Goal: Task Accomplishment & Management: Use online tool/utility

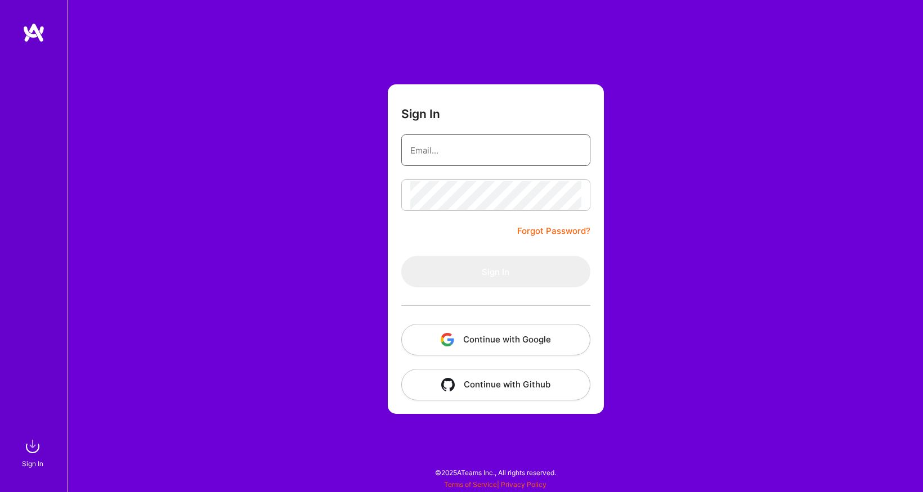
type input "[EMAIL_ADDRESS][DOMAIN_NAME]"
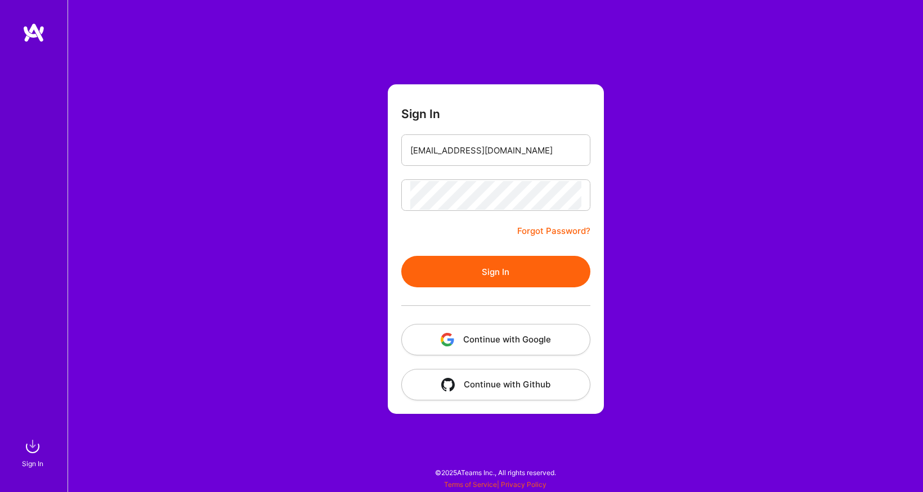
click at [460, 316] on div at bounding box center [495, 306] width 189 height 37
click at [501, 277] on button "Sign In" at bounding box center [495, 272] width 189 height 32
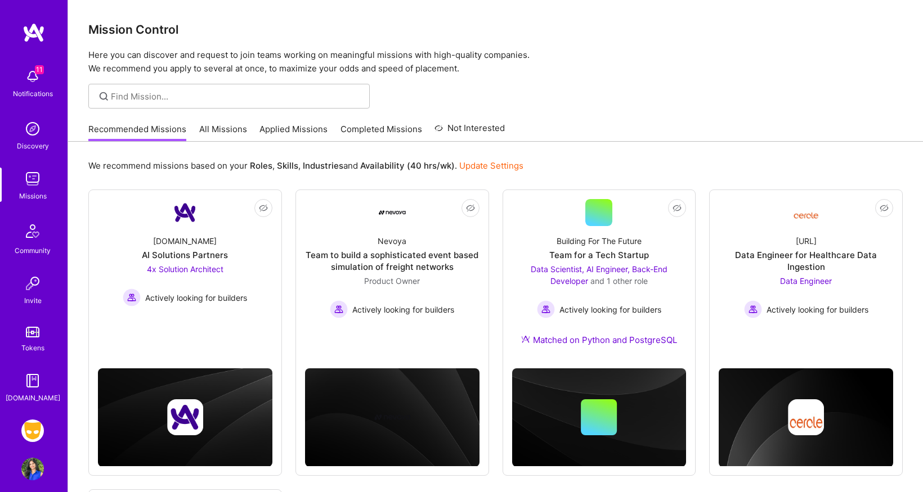
click at [34, 432] on img at bounding box center [32, 431] width 23 height 23
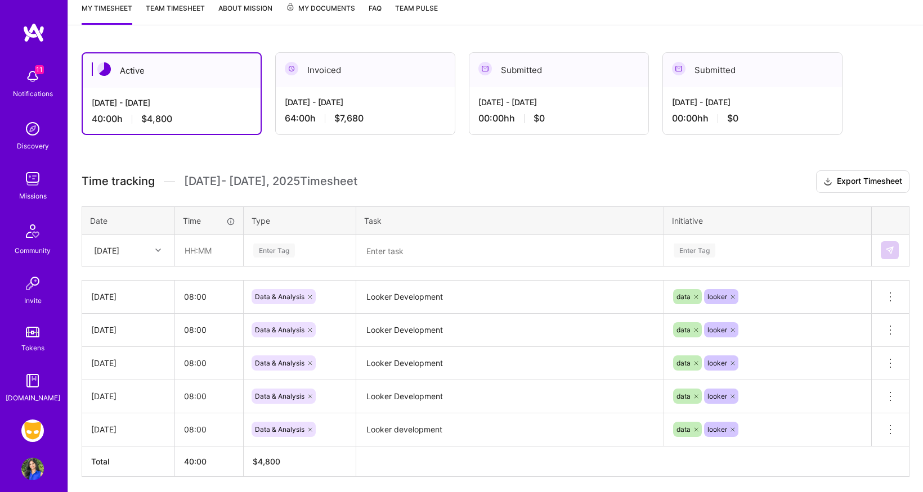
scroll to position [194, 0]
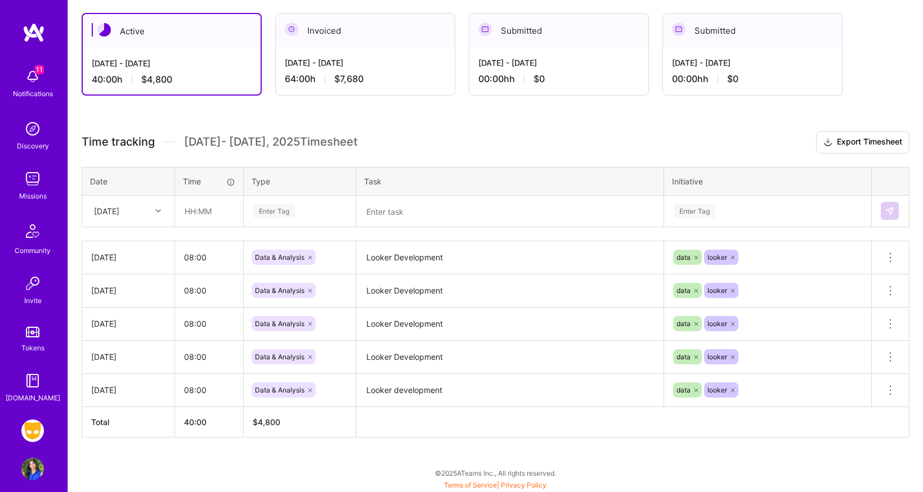
click at [160, 212] on icon at bounding box center [158, 211] width 6 height 6
click at [113, 389] on div "[DATE]" at bounding box center [128, 386] width 91 height 21
click at [200, 212] on input "text" at bounding box center [209, 211] width 67 height 30
type input "08:00"
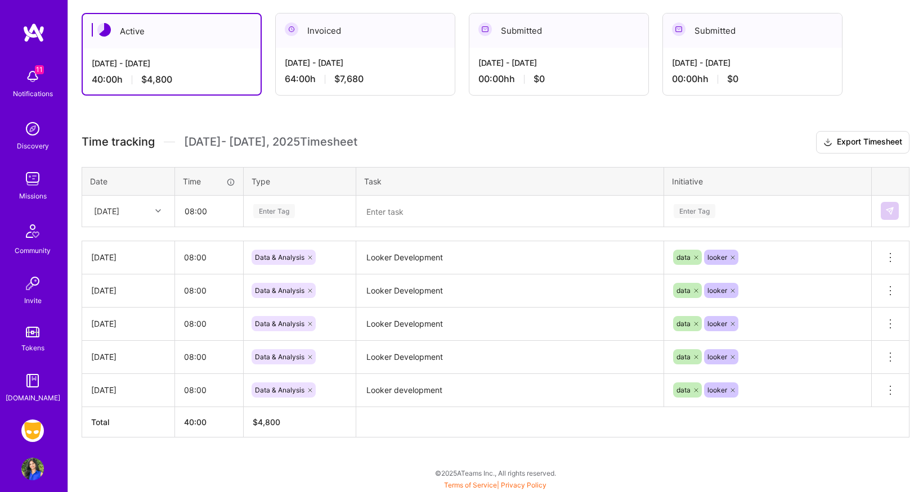
click at [284, 218] on div "Enter Tag" at bounding box center [299, 210] width 111 height 29
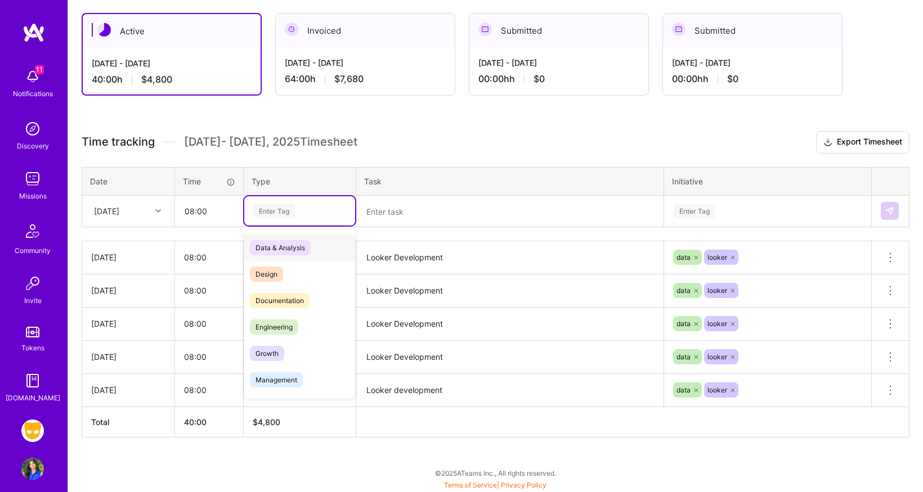
click at [284, 248] on span "Data & Analysis" at bounding box center [280, 247] width 61 height 15
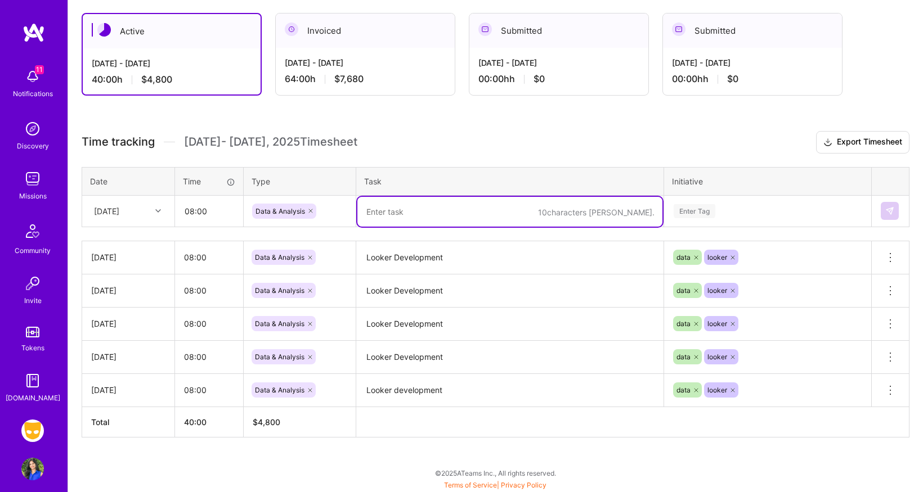
click at [385, 215] on textarea at bounding box center [509, 212] width 305 height 30
type textarea "Looker Development"
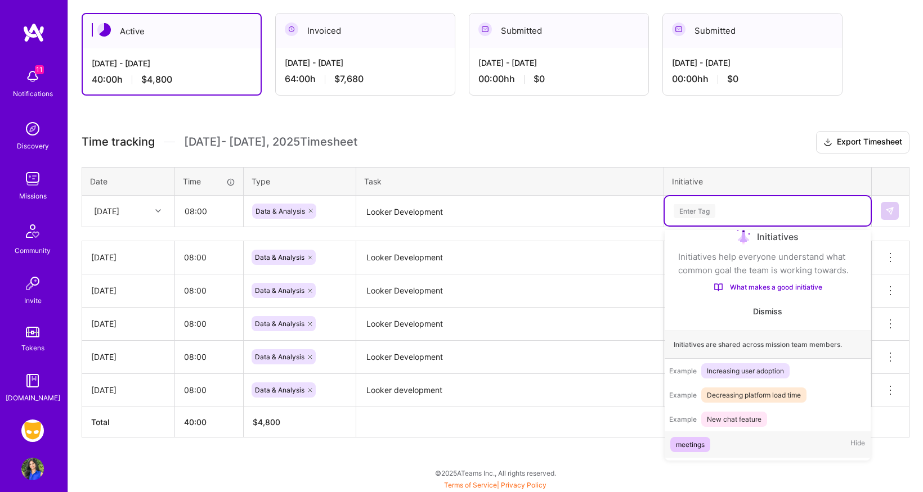
click at [701, 211] on div "Enter Tag" at bounding box center [695, 211] width 42 height 17
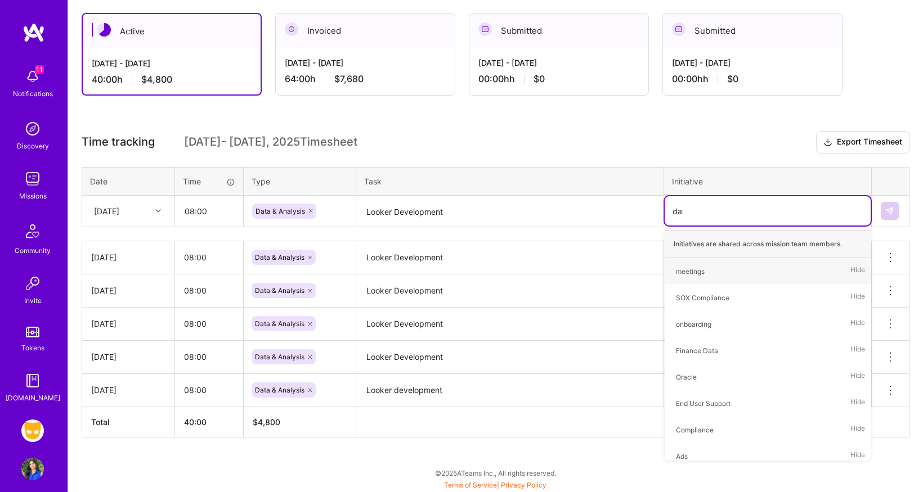
type input "data"
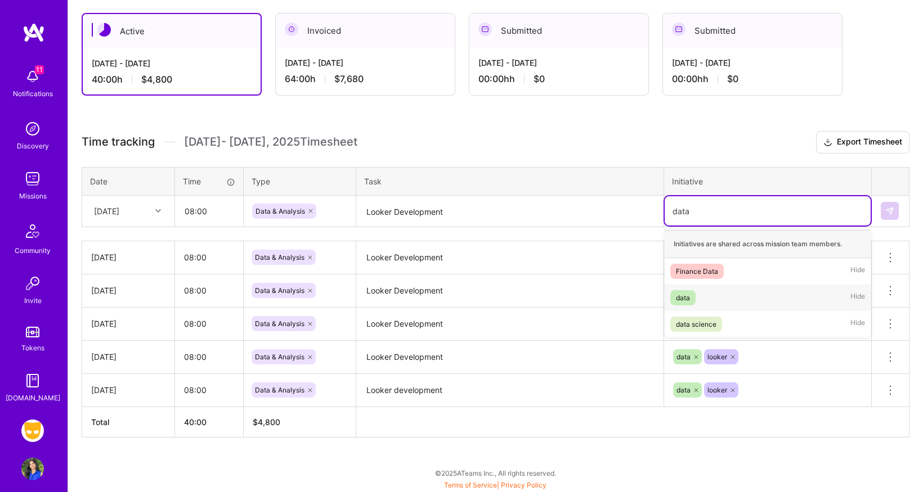
click at [677, 302] on div "data" at bounding box center [683, 298] width 14 height 12
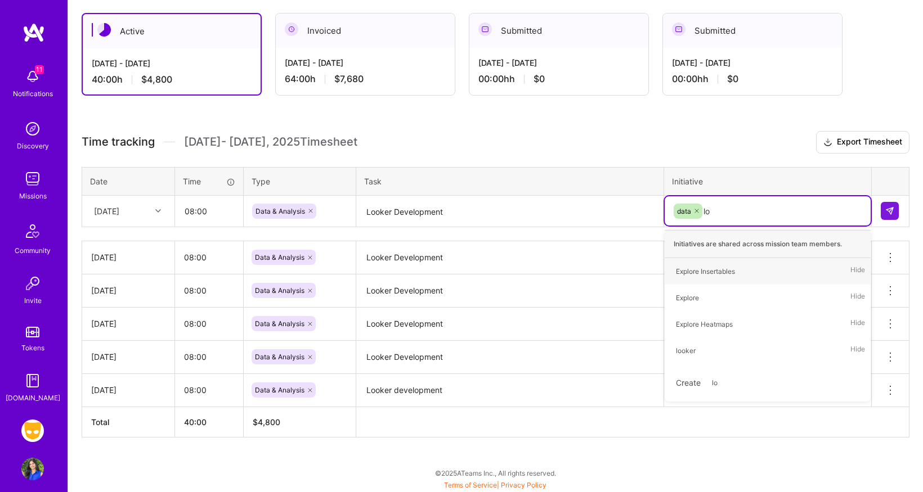
type input "loo"
click at [688, 273] on div "looker" at bounding box center [686, 272] width 20 height 12
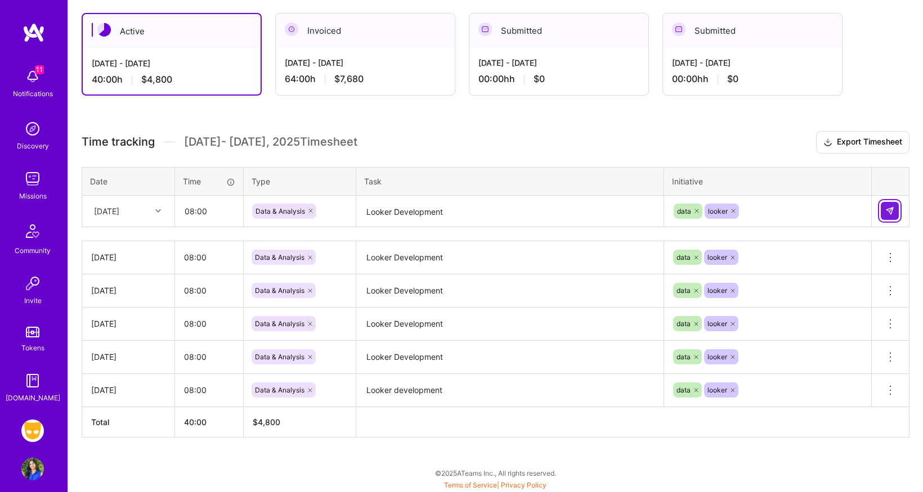
click at [888, 213] on img at bounding box center [889, 211] width 9 height 9
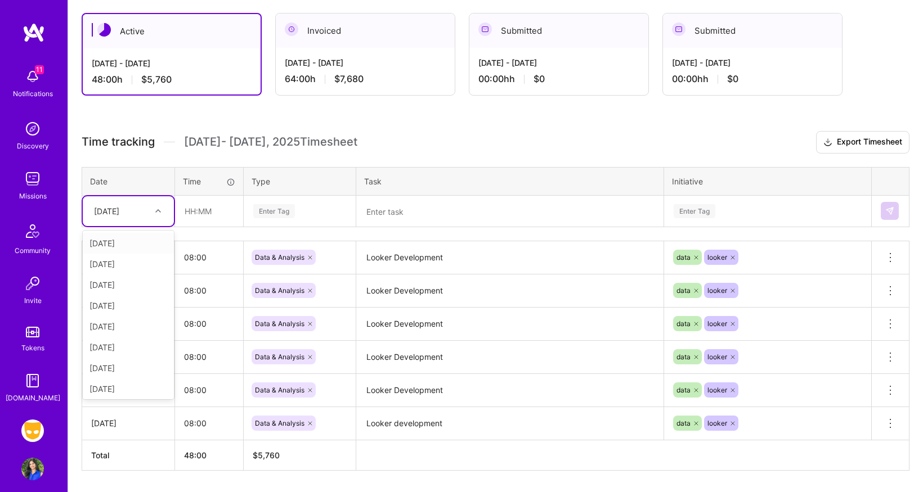
click at [162, 208] on div at bounding box center [159, 211] width 17 height 15
click at [121, 384] on div "[DATE]" at bounding box center [128, 386] width 91 height 21
click at [189, 216] on input "text" at bounding box center [209, 211] width 67 height 30
type input "08:00"
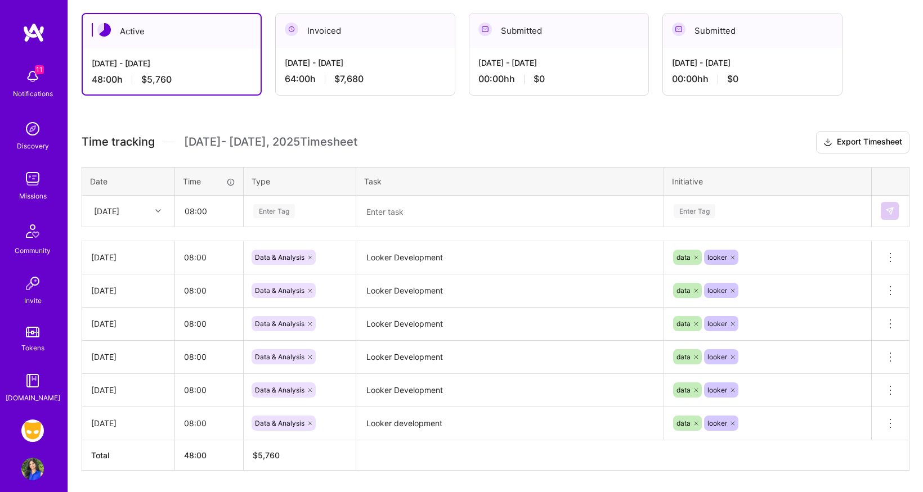
click at [295, 207] on div "Enter Tag" at bounding box center [274, 211] width 42 height 17
type input "Data"
click at [289, 210] on div "Data" at bounding box center [299, 211] width 95 height 14
type input "data&"
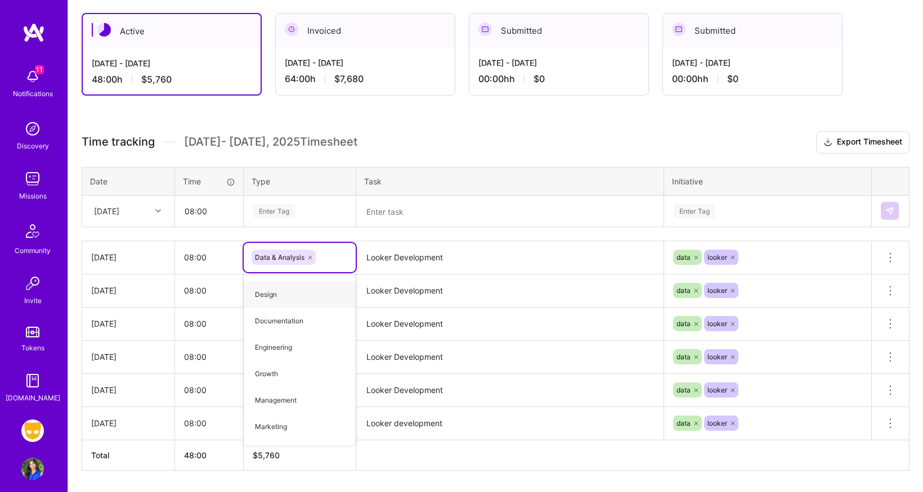
click at [288, 210] on div "Enter Tag" at bounding box center [274, 211] width 42 height 17
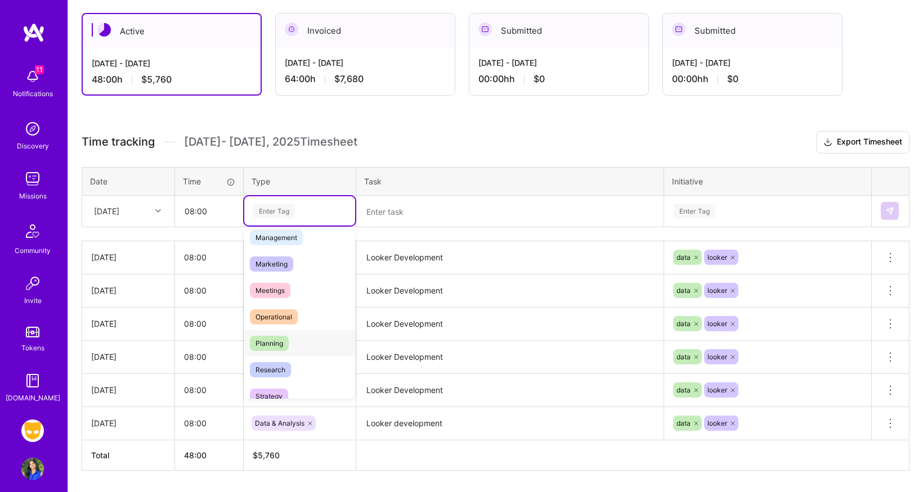
scroll to position [0, 0]
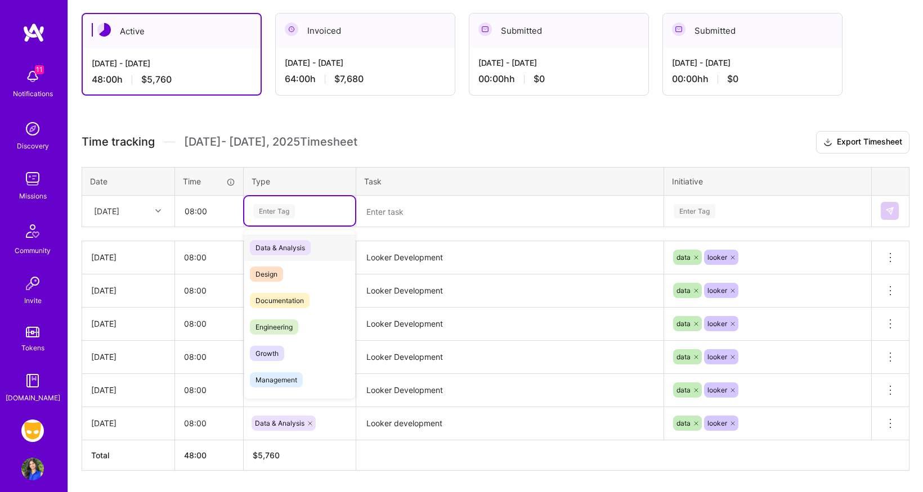
click at [284, 248] on span "Data & Analysis" at bounding box center [280, 247] width 61 height 15
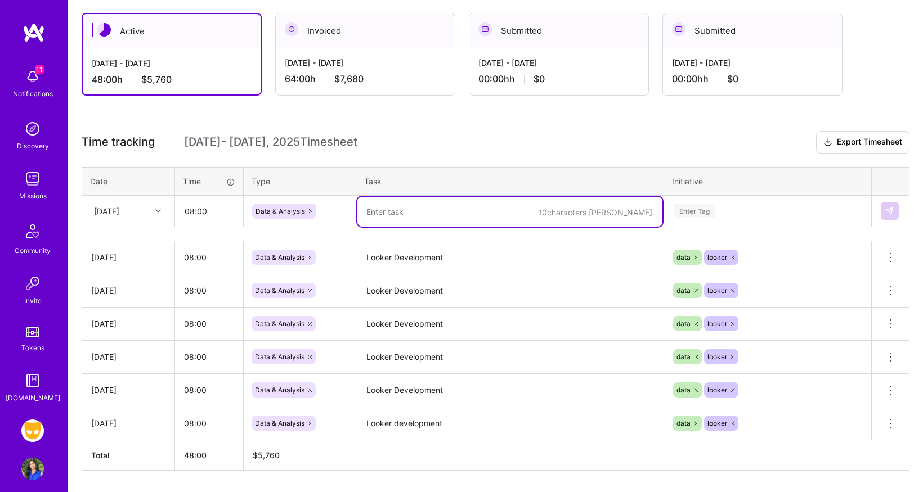
click at [398, 213] on textarea at bounding box center [509, 212] width 305 height 30
type textarea "Looker Development"
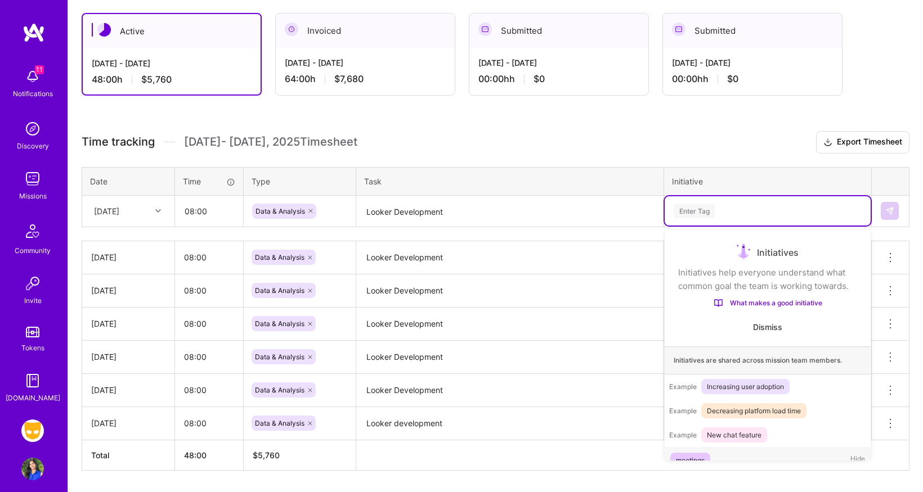
click at [699, 211] on div "Enter Tag" at bounding box center [695, 211] width 42 height 17
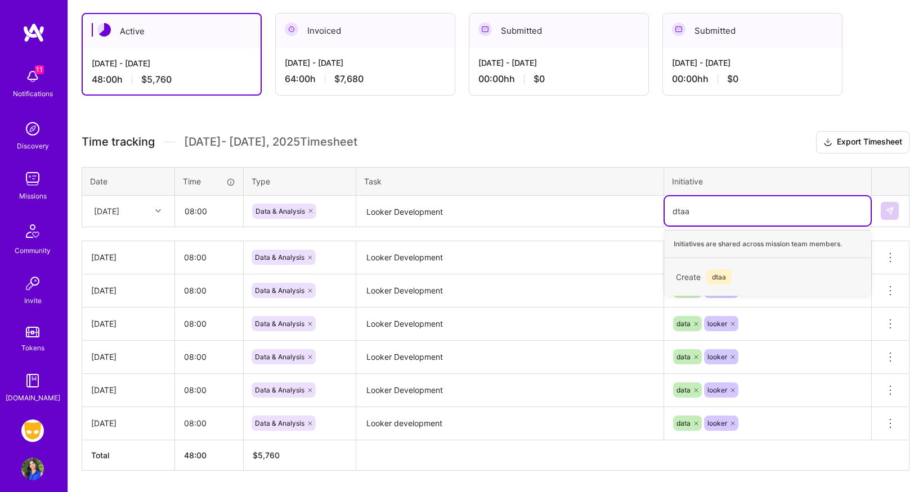
type input "dtaa"
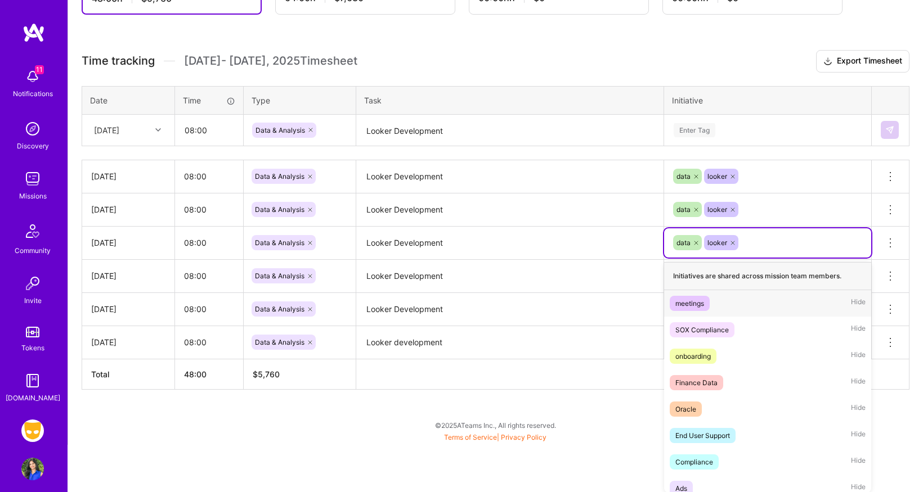
click at [691, 178] on div at bounding box center [695, 176] width 11 height 15
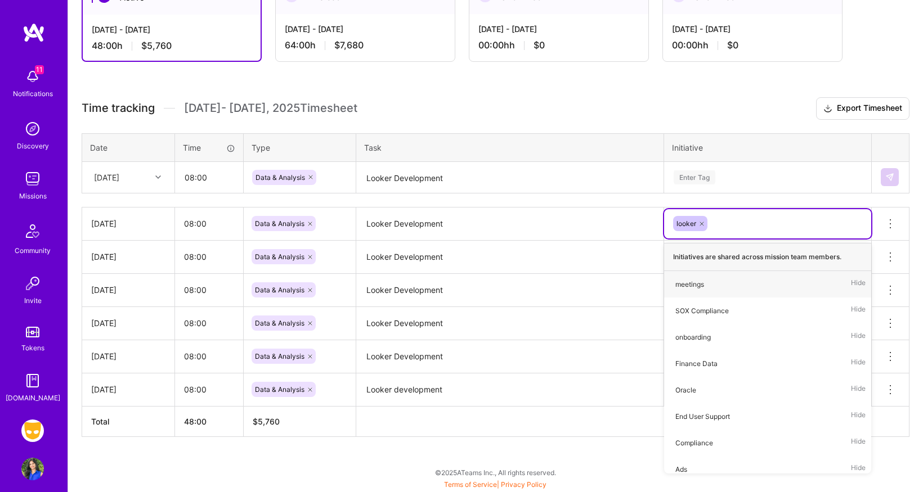
scroll to position [227, 0]
type input "data"
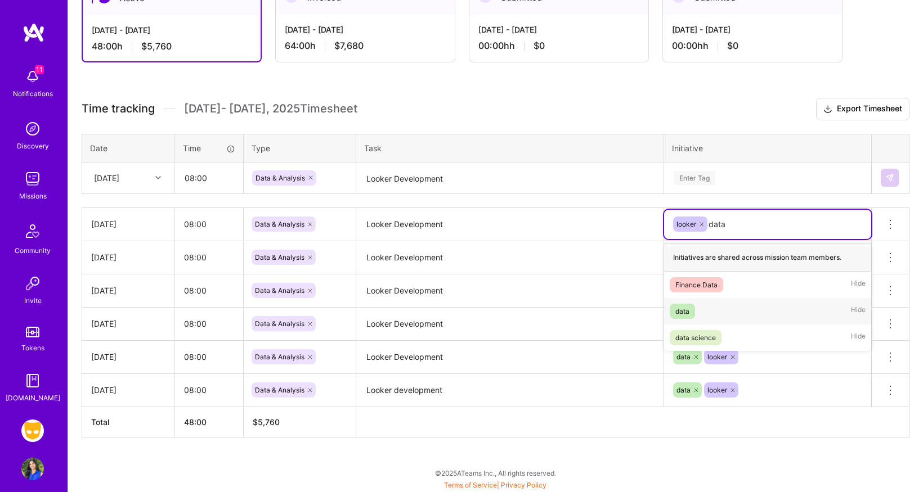
click at [680, 308] on div "data" at bounding box center [682, 312] width 14 height 12
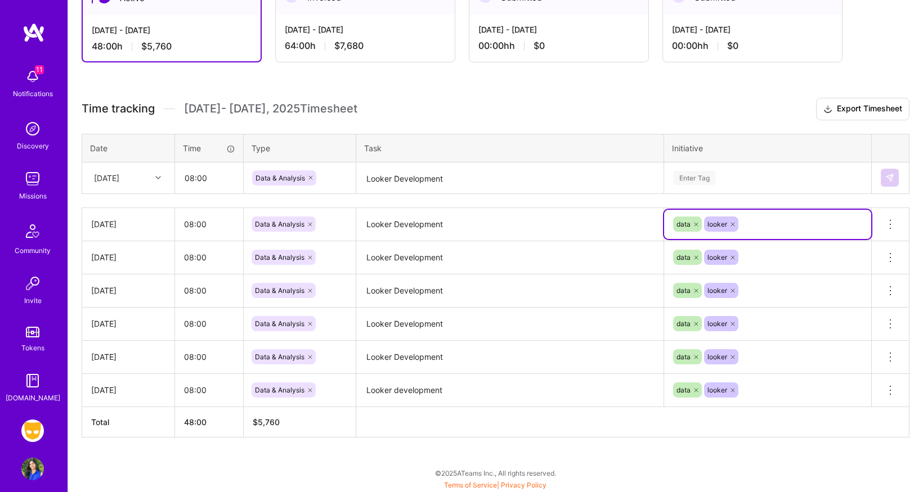
click at [710, 177] on div "Enter Tag" at bounding box center [695, 177] width 42 height 17
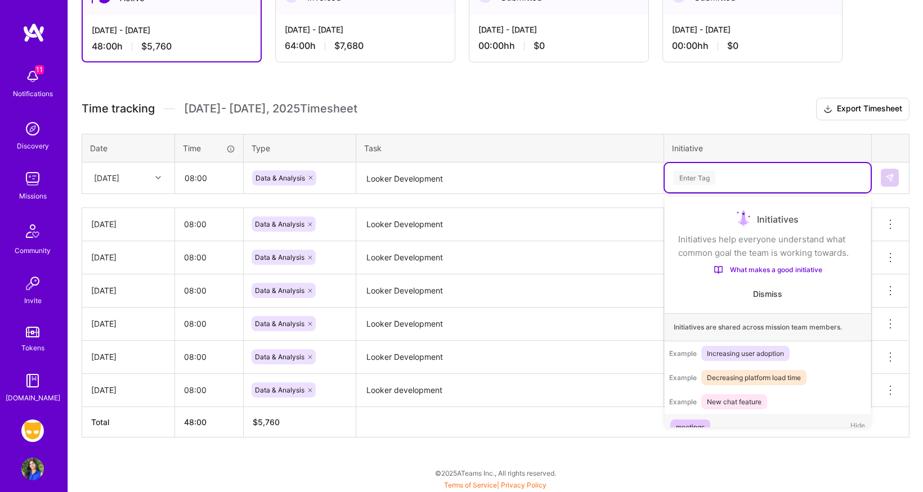
scroll to position [21, 0]
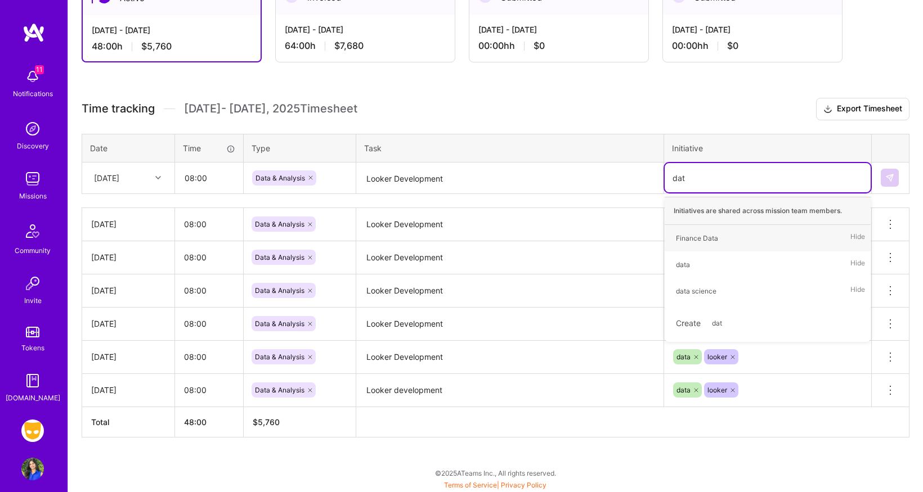
type input "data"
click at [678, 264] on div "data" at bounding box center [683, 265] width 14 height 12
type input "looke"
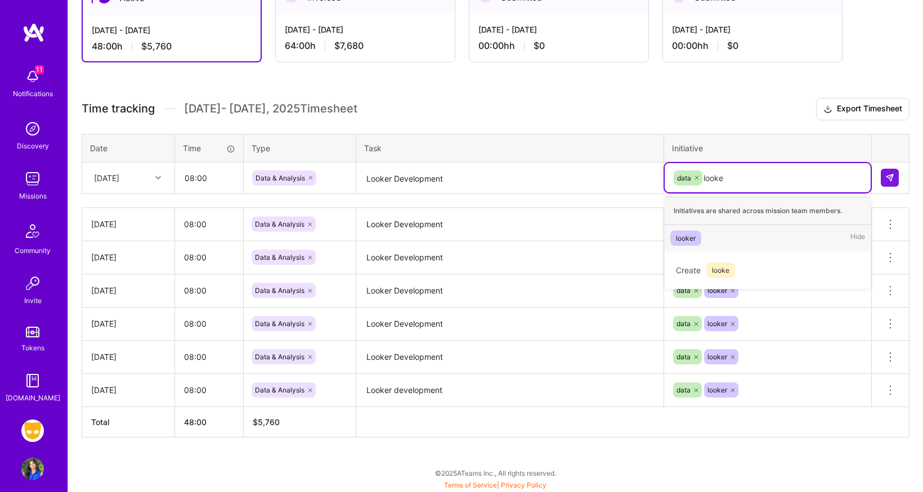
click at [682, 243] on div "looker" at bounding box center [686, 238] width 20 height 12
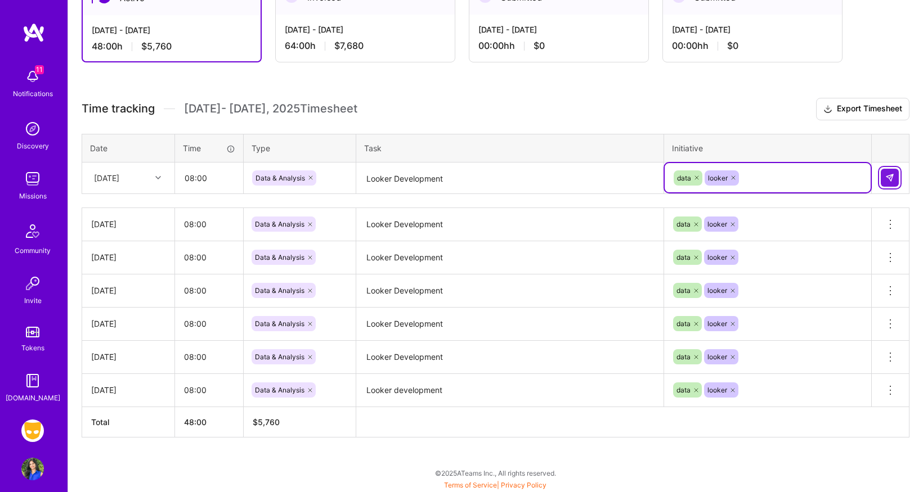
click at [889, 179] on img at bounding box center [889, 177] width 9 height 9
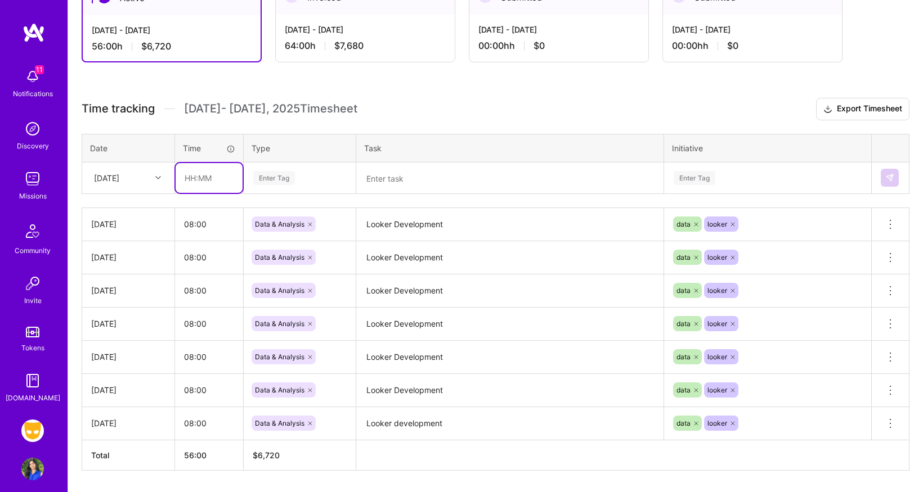
click at [209, 177] on input "text" at bounding box center [209, 178] width 67 height 30
click at [208, 182] on input "8" at bounding box center [209, 178] width 67 height 30
type input "08:00"
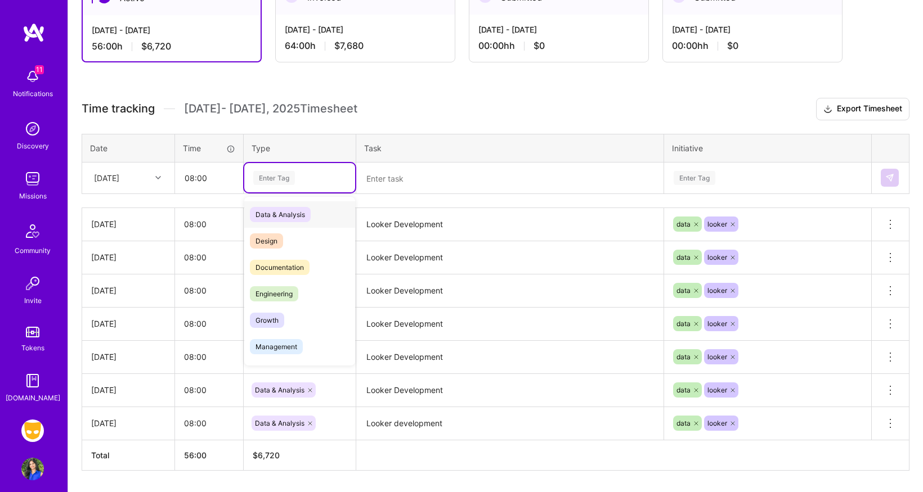
click at [281, 189] on div "Enter Tag" at bounding box center [299, 177] width 111 height 29
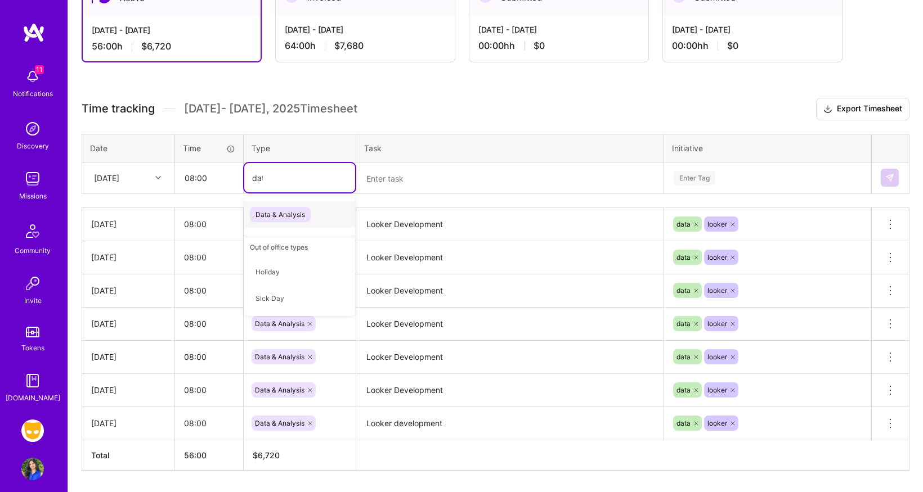
type input "data"
click at [294, 218] on span "Data & Analysis" at bounding box center [280, 214] width 61 height 15
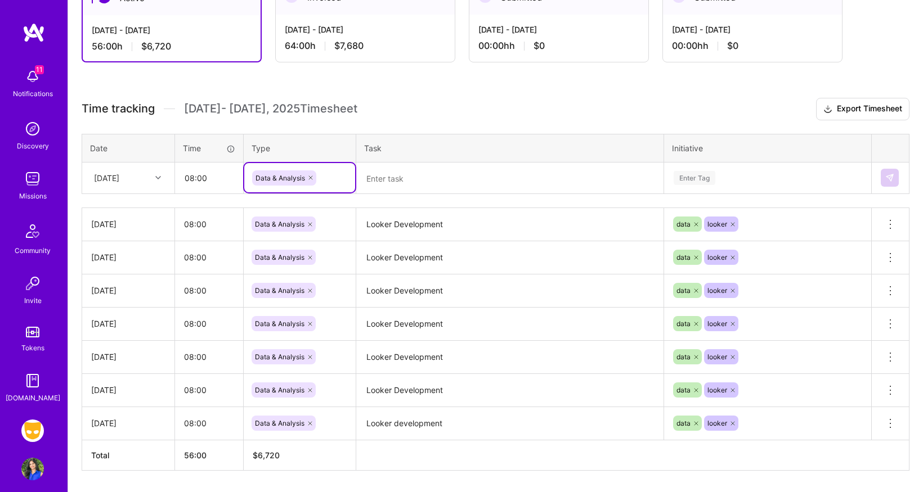
click at [415, 174] on textarea at bounding box center [509, 179] width 305 height 30
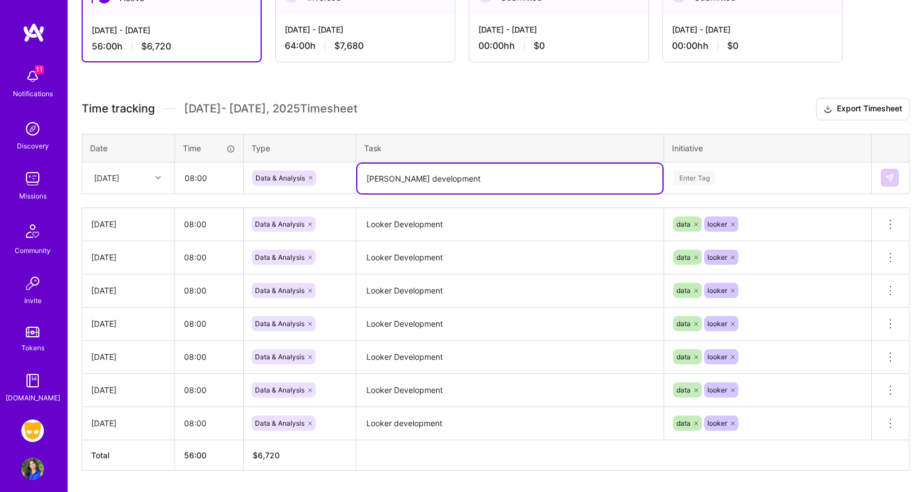
click at [420, 174] on textarea "[PERSON_NAME] development" at bounding box center [509, 179] width 305 height 30
type textarea "[PERSON_NAME] development"
click at [697, 186] on div "Enter Tag" at bounding box center [768, 177] width 206 height 29
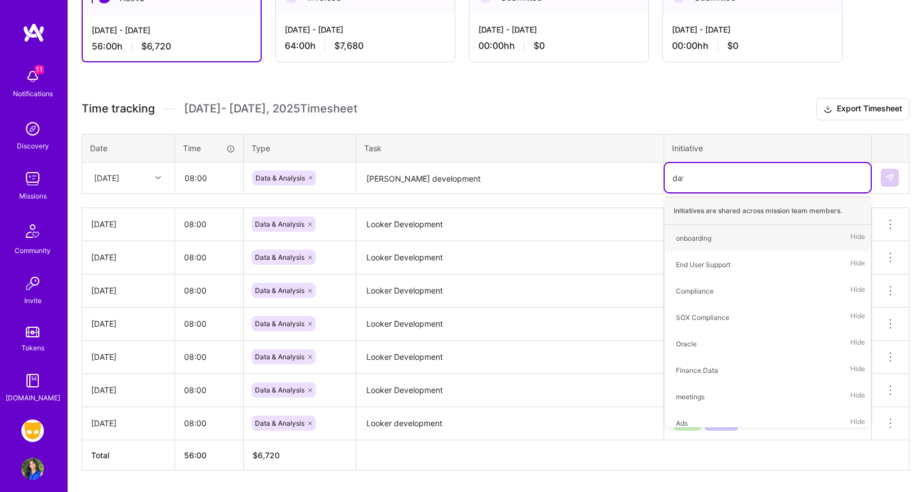
type input "data"
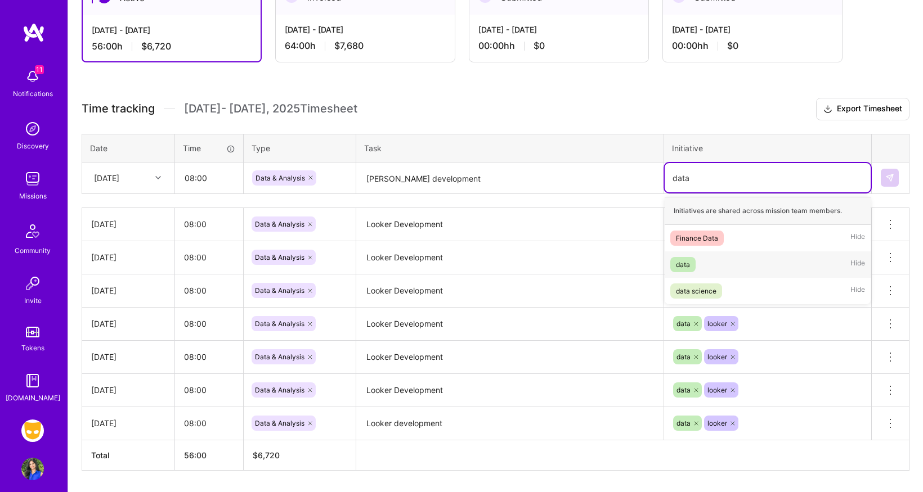
click at [683, 270] on div "data" at bounding box center [683, 265] width 14 height 12
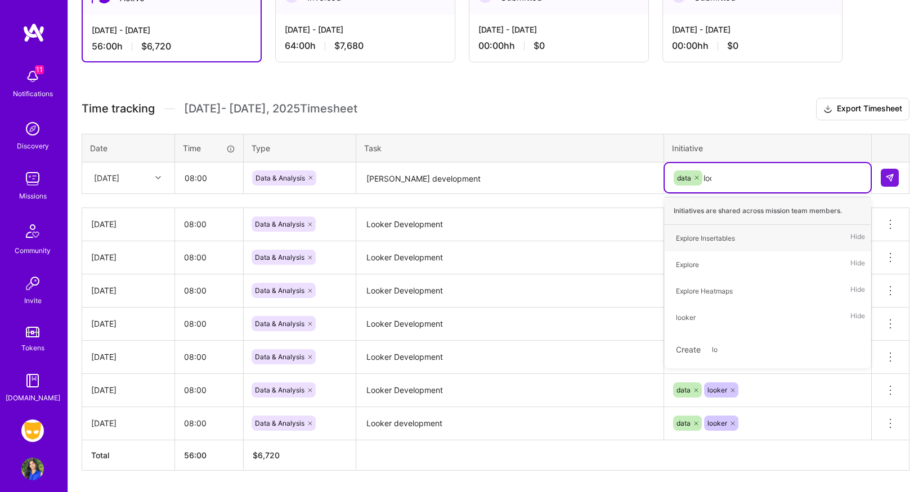
type input "look"
click at [687, 233] on div "looker" at bounding box center [686, 238] width 20 height 12
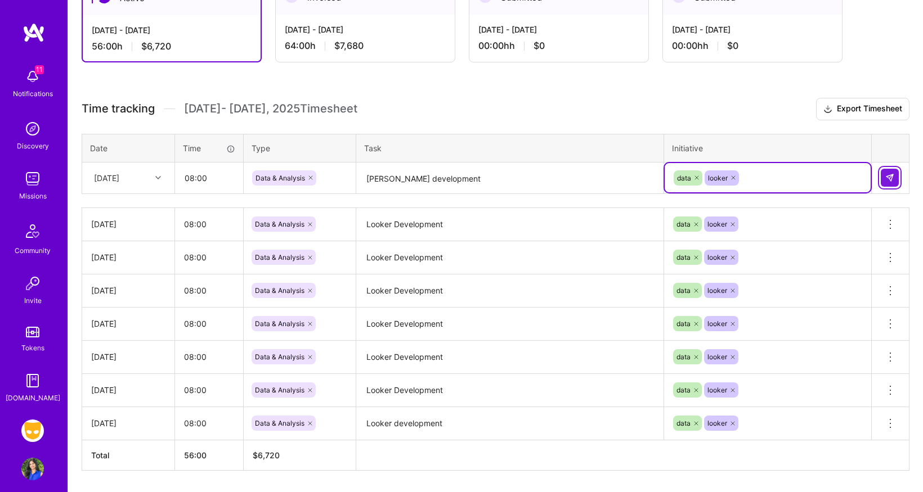
click at [890, 178] on img at bounding box center [889, 177] width 9 height 9
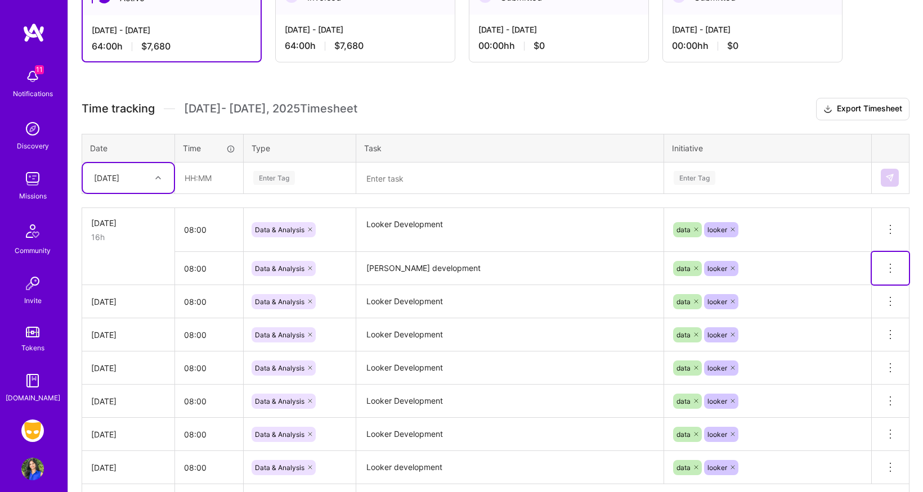
click at [890, 269] on icon at bounding box center [890, 269] width 14 height 14
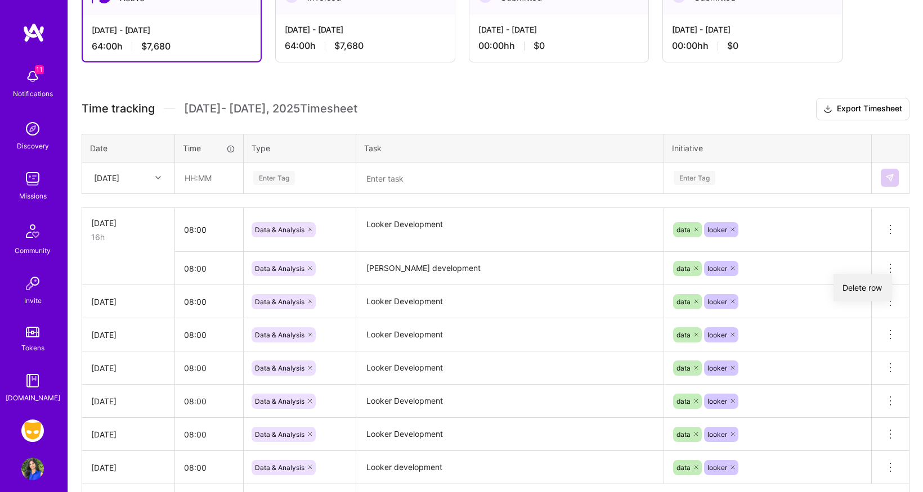
click at [863, 285] on button "Delete row" at bounding box center [862, 288] width 59 height 28
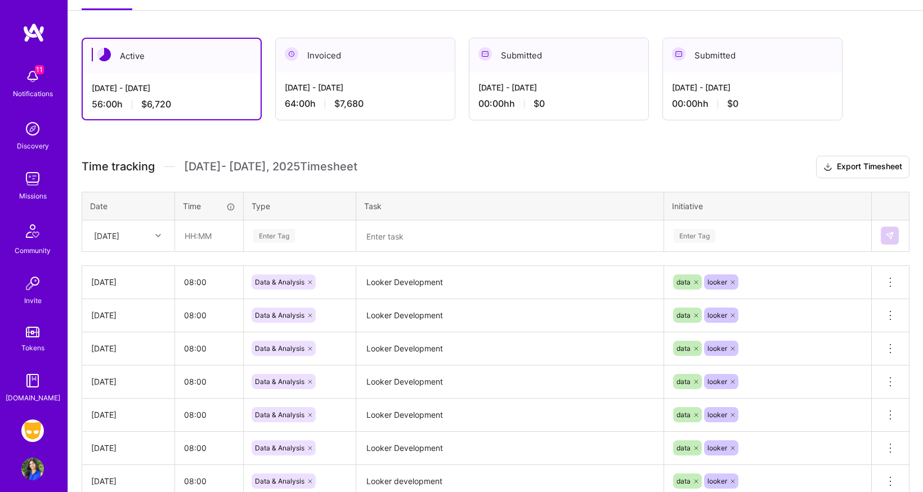
scroll to position [169, 0]
click at [147, 236] on div "[DATE]" at bounding box center [119, 236] width 62 height 19
click at [458, 178] on div "Time tracking [DATE] - [DATE] Timesheet Export Timesheet Date Time Type Task In…" at bounding box center [496, 342] width 828 height 373
